Goal: Find specific page/section: Find specific page/section

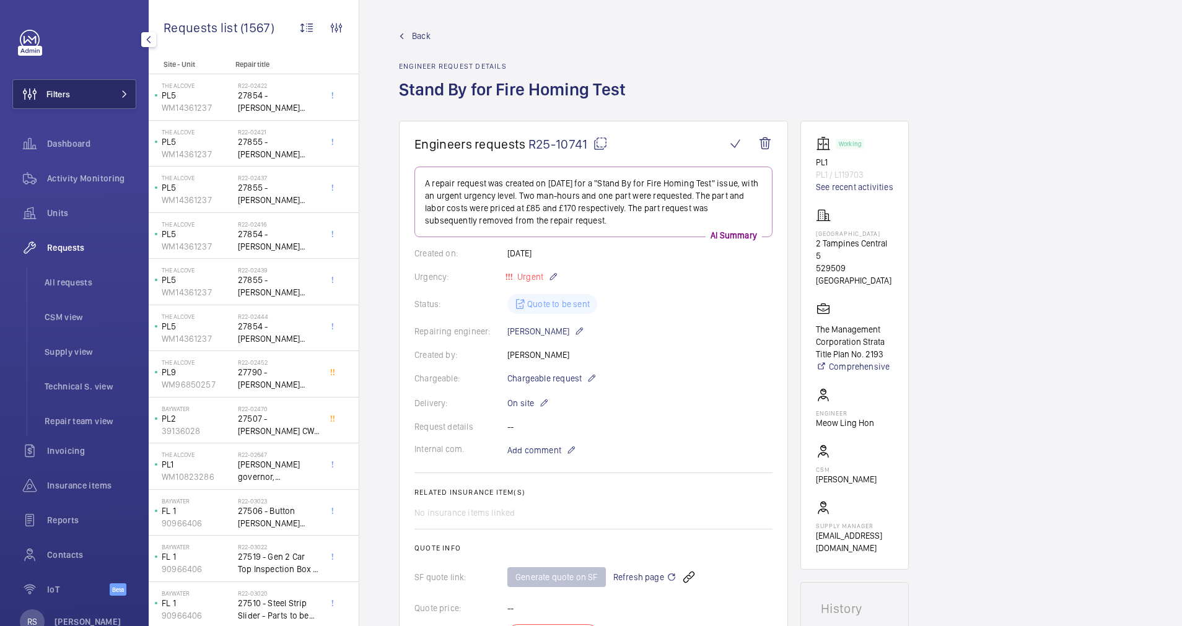
scroll to position [402, 0]
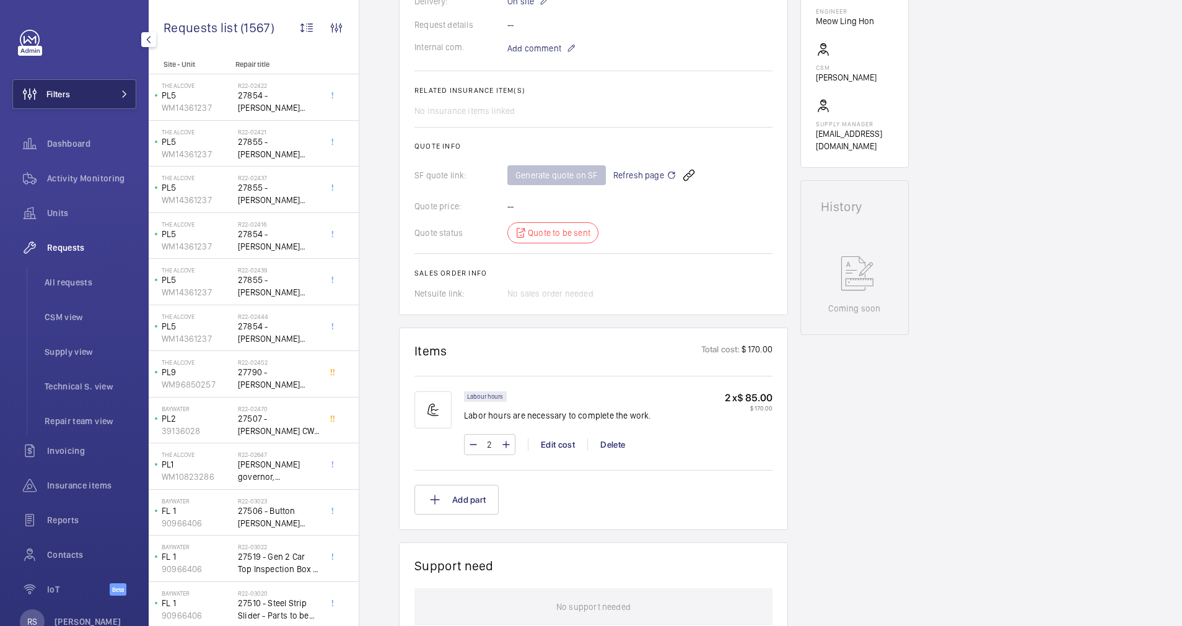
click at [57, 88] on span "Filters" at bounding box center [58, 94] width 24 height 12
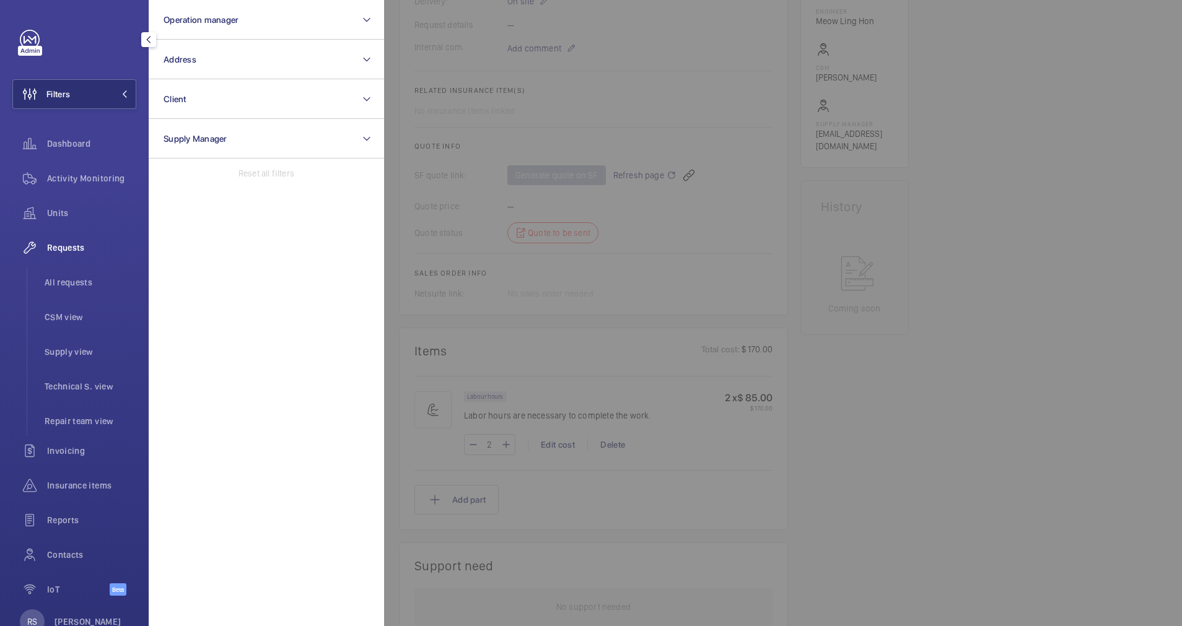
drag, startPoint x: 1173, startPoint y: 298, endPoint x: 1181, endPoint y: 404, distance: 106.2
click at [1181, 404] on div at bounding box center [975, 313] width 1182 height 626
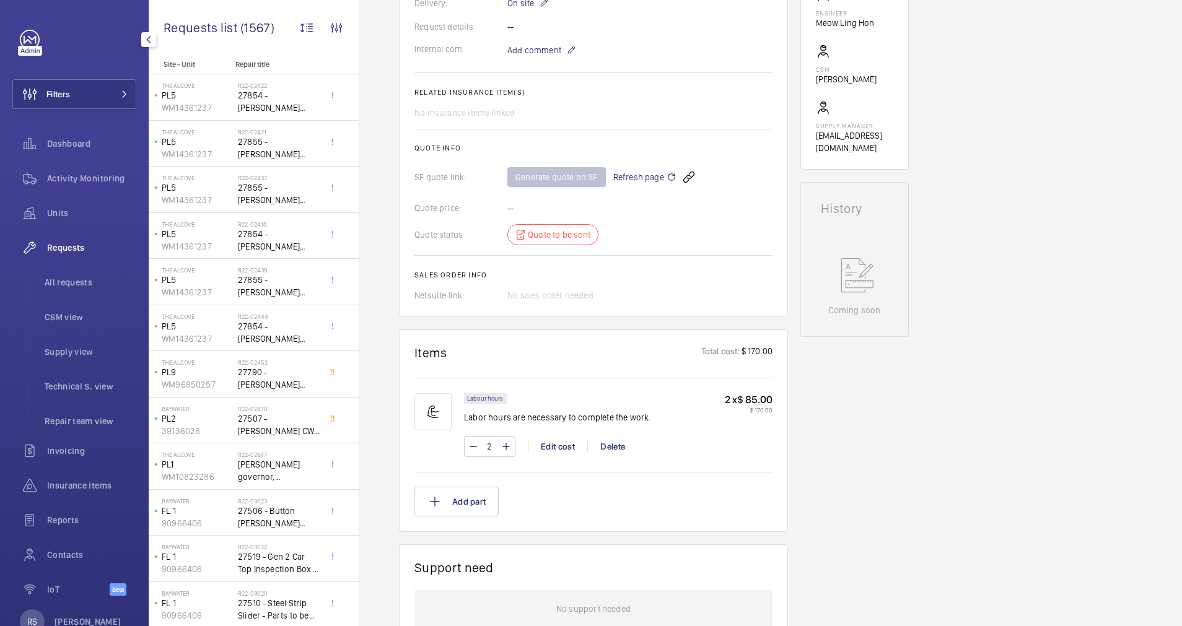
scroll to position [0, 0]
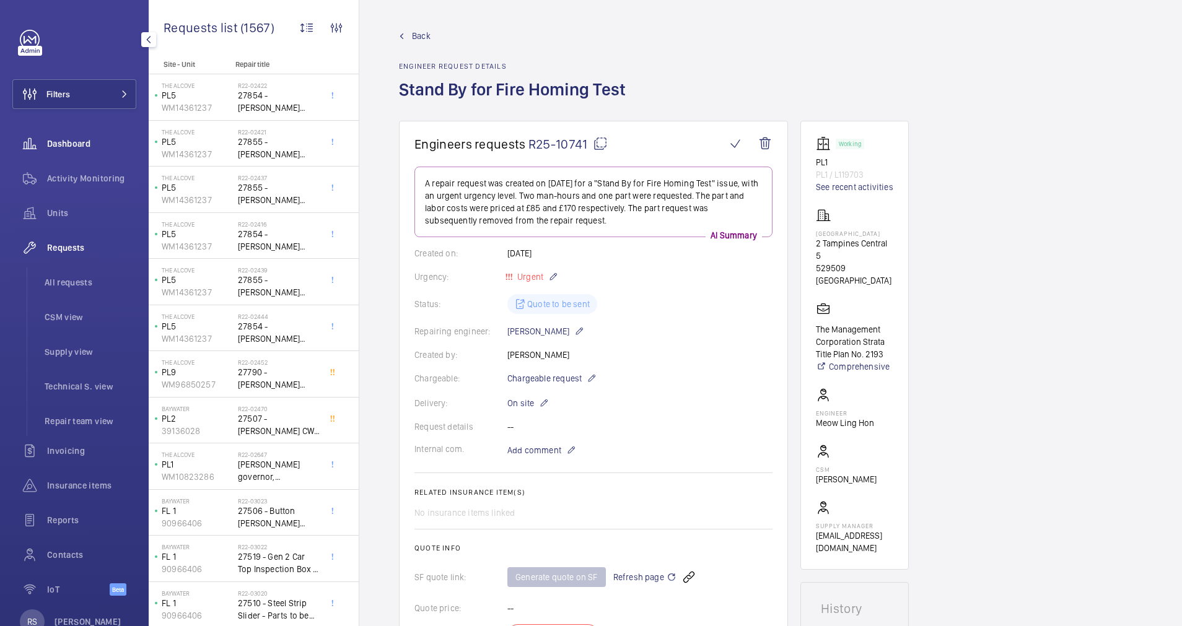
click at [77, 136] on div "Dashboard" at bounding box center [74, 144] width 124 height 30
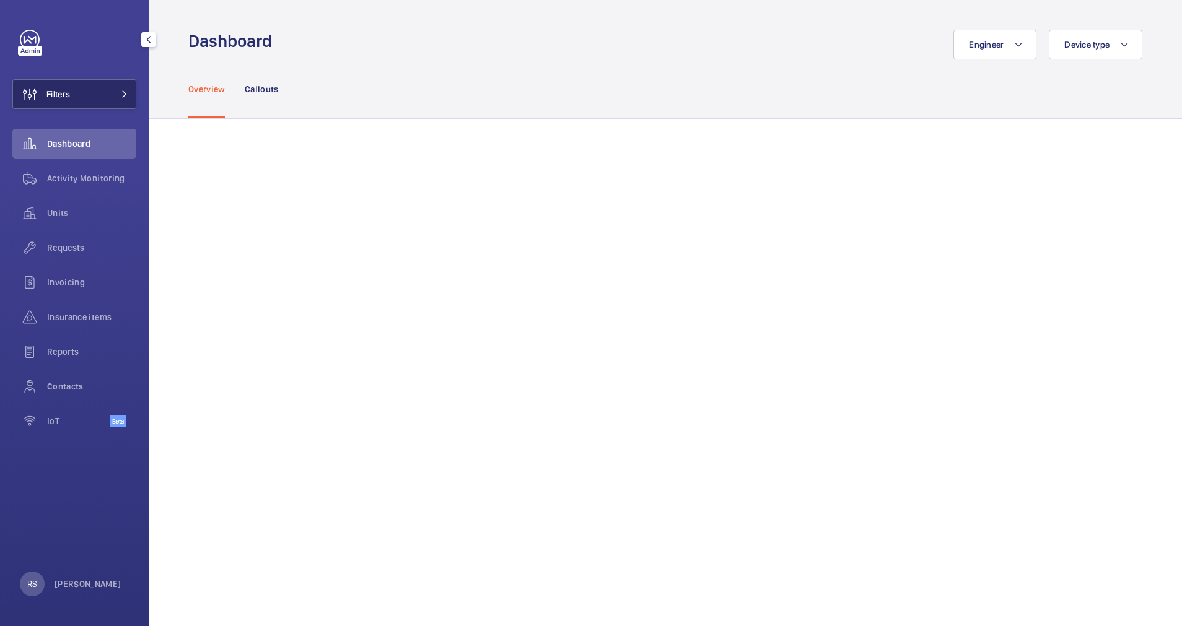
click at [132, 98] on button "Filters" at bounding box center [74, 94] width 124 height 30
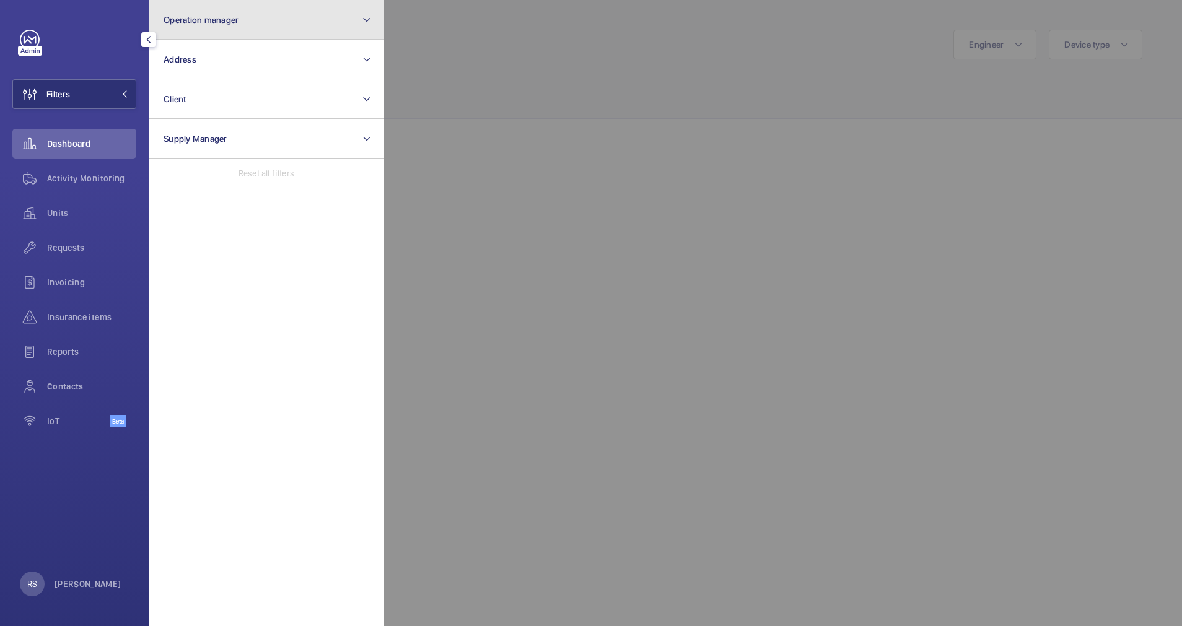
click at [257, 29] on button "Operation manager" at bounding box center [266, 20] width 235 height 40
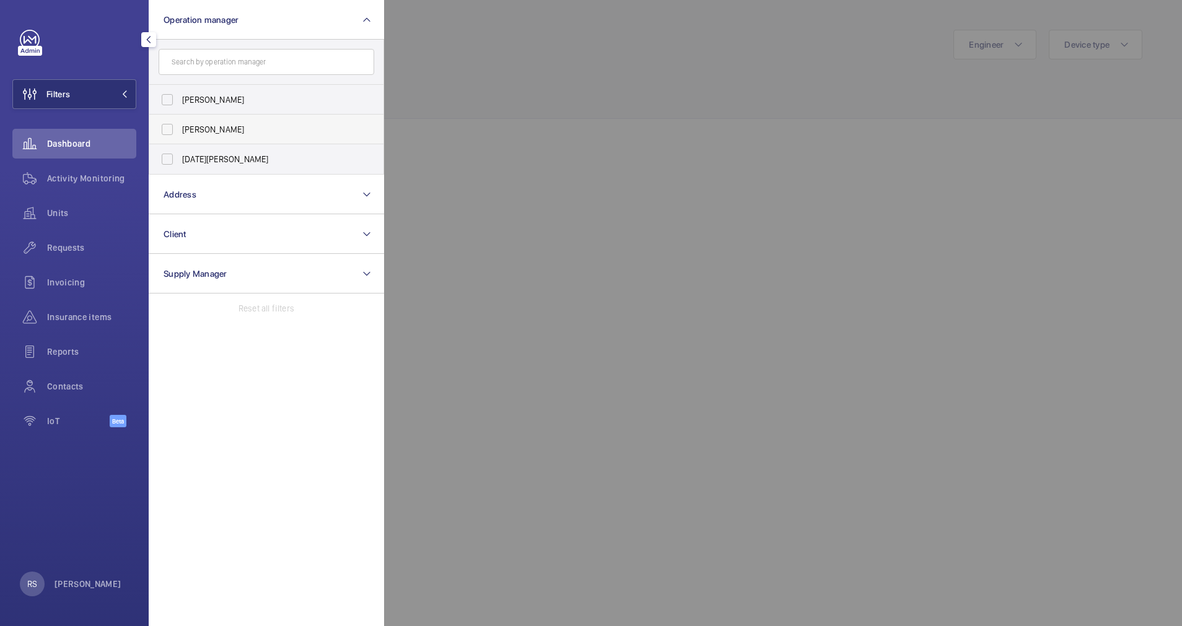
click at [227, 132] on span "[PERSON_NAME]" at bounding box center [267, 129] width 170 height 12
click at [180, 132] on input "[PERSON_NAME]" at bounding box center [167, 129] width 25 height 25
checkbox input "true"
click at [444, 43] on div at bounding box center [975, 313] width 1182 height 626
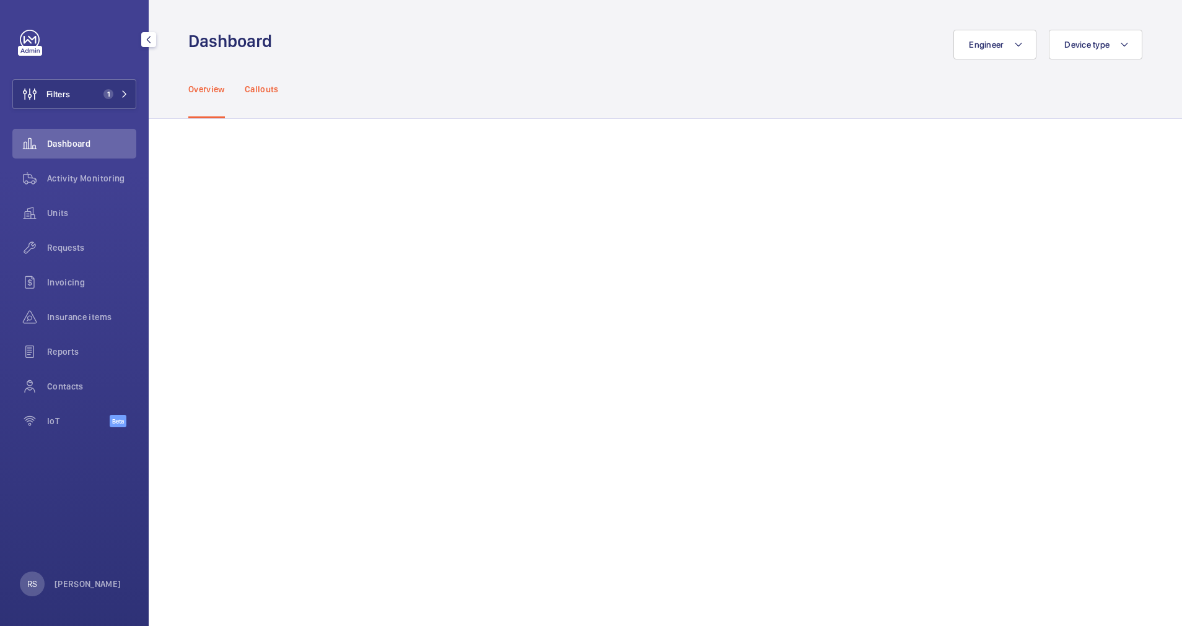
click at [265, 92] on p "Callouts" at bounding box center [262, 89] width 34 height 12
click at [348, 116] on div "Overview Callouts" at bounding box center [665, 88] width 954 height 59
